Goal: Task Accomplishment & Management: Manage account settings

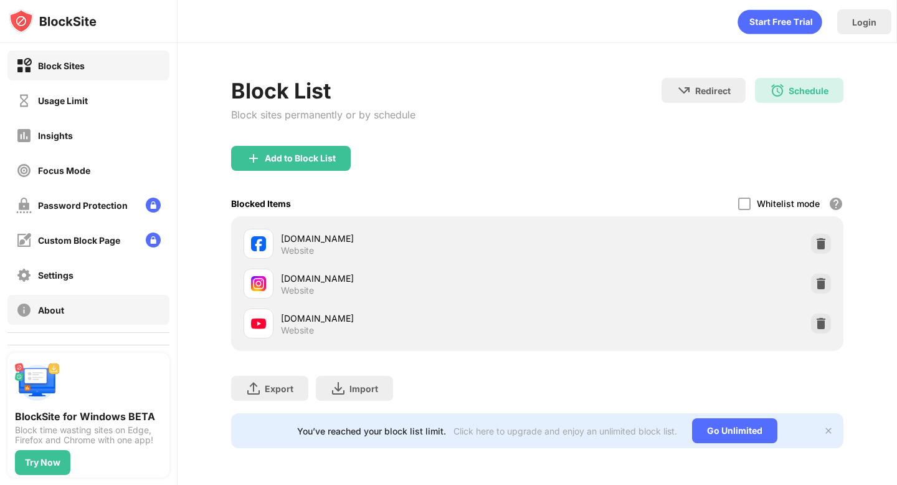
scroll to position [63, 0]
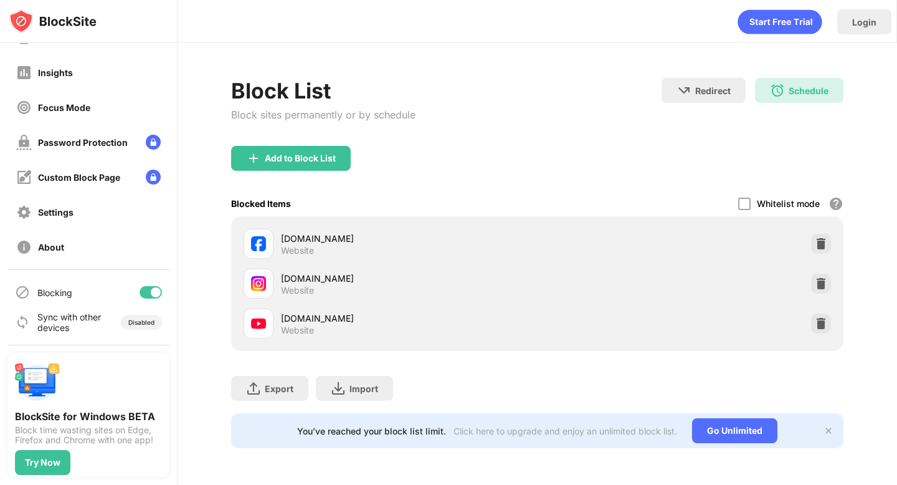
click at [144, 289] on div at bounding box center [151, 292] width 22 height 12
click at [146, 295] on div at bounding box center [146, 292] width 10 height 10
